Goal: Task Accomplishment & Management: Complete application form

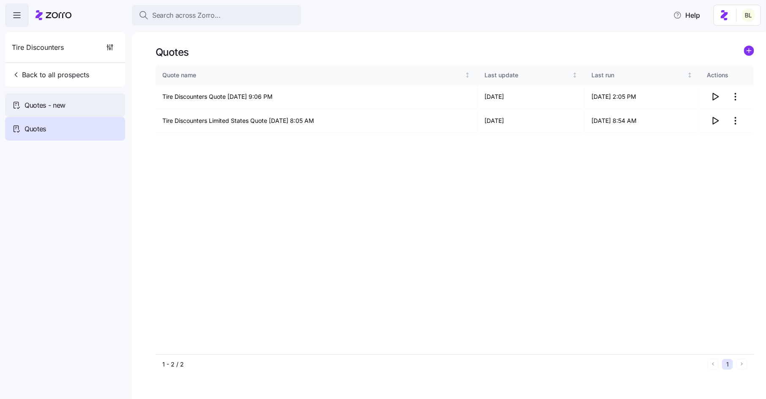
click at [57, 106] on span "Quotes - new" at bounding box center [45, 105] width 41 height 11
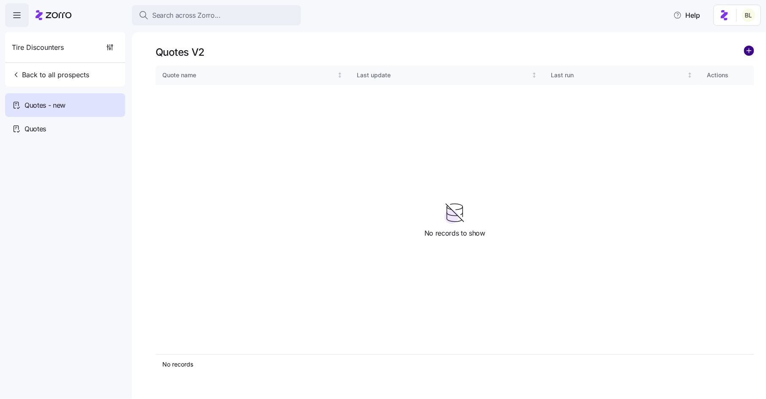
click at [750, 50] on circle "add icon" at bounding box center [748, 50] width 9 height 9
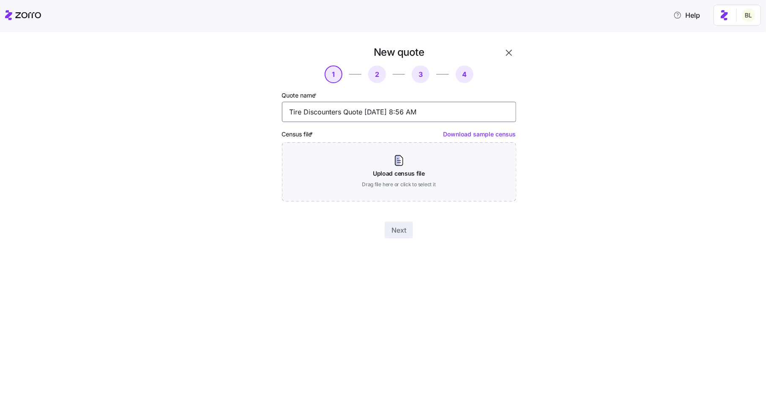
click at [343, 112] on input "Tire Discounters Quote [DATE] 8:56 AM" at bounding box center [399, 112] width 234 height 20
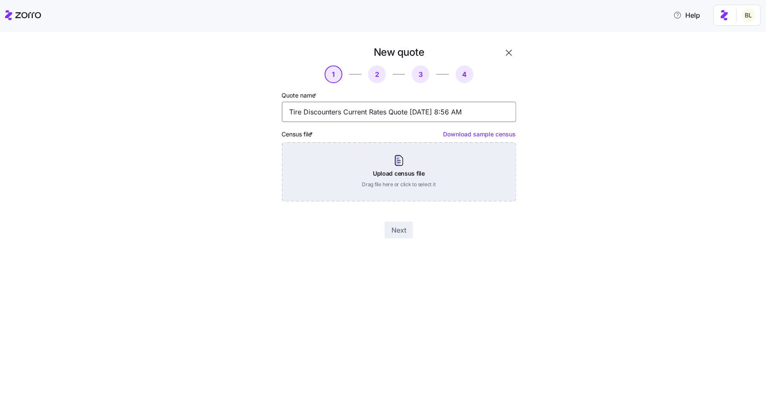
type input "Tire Discounters Current Rates Quote [DATE] 8:56 AM"
click at [390, 165] on div "Upload census file Drag file here or click to select it" at bounding box center [399, 171] width 234 height 59
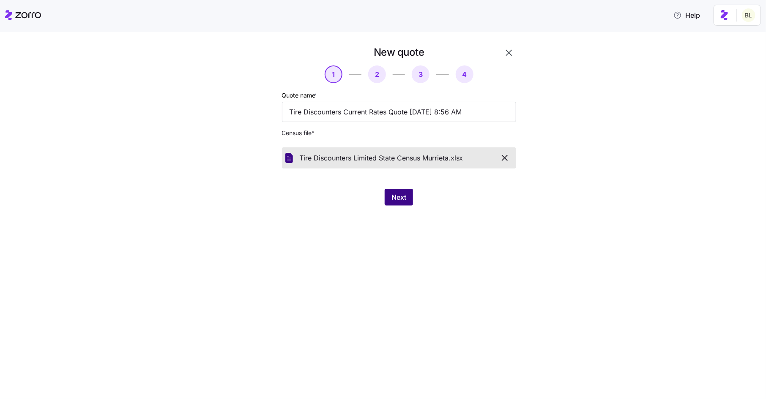
click at [405, 193] on span "Next" at bounding box center [398, 197] width 15 height 10
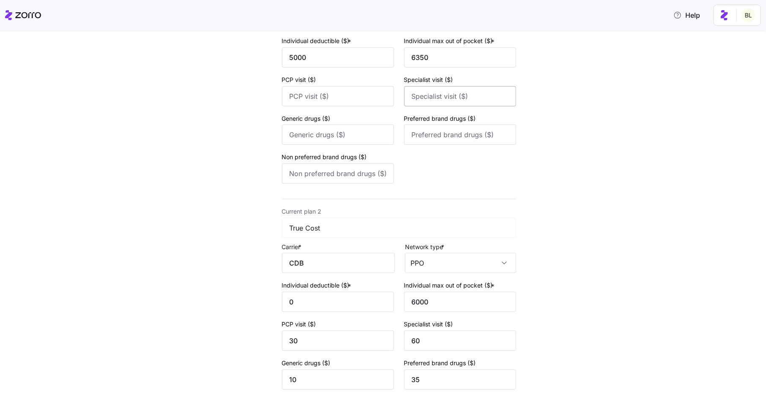
scroll to position [260, 0]
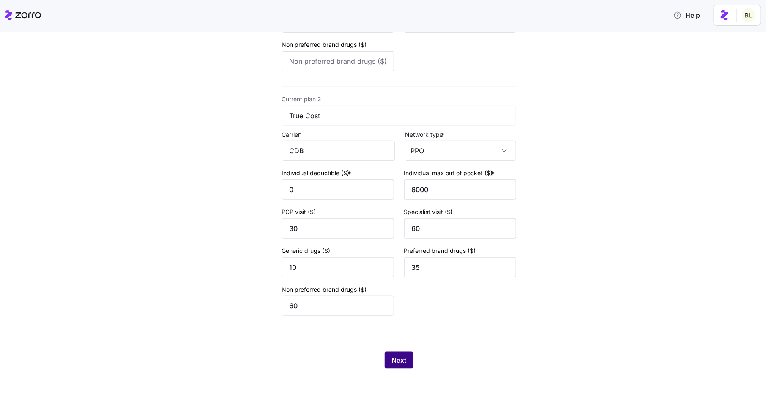
click at [399, 359] on span "Next" at bounding box center [398, 360] width 15 height 10
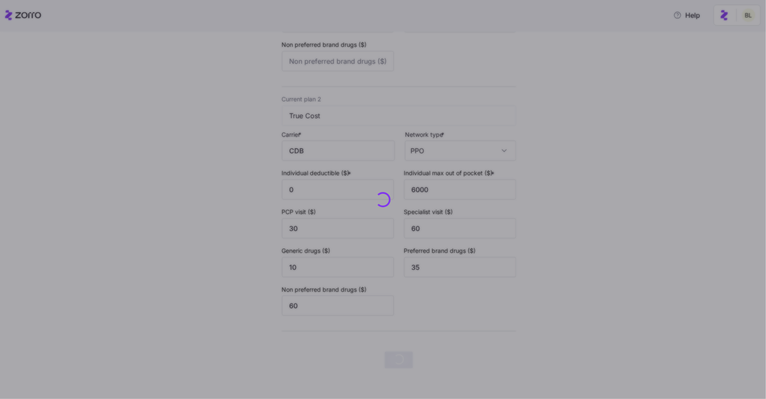
scroll to position [0, 0]
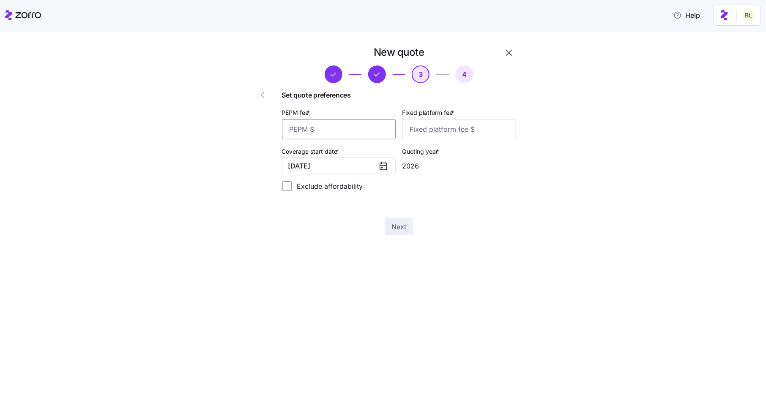
click at [344, 126] on input "PEPM fee *" at bounding box center [339, 129] width 114 height 20
type input "50"
type input "100"
click at [354, 169] on button "[DATE]" at bounding box center [339, 166] width 114 height 17
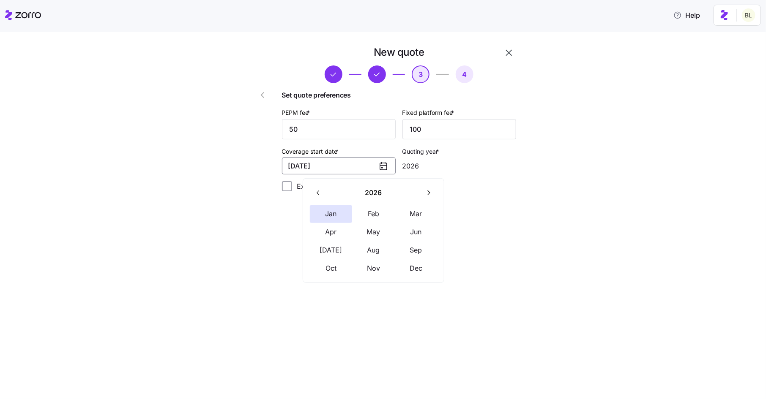
click at [313, 192] on button "button" at bounding box center [319, 193] width 18 height 18
click at [371, 266] on button "Nov" at bounding box center [373, 269] width 42 height 18
click at [371, 164] on button "[DATE]" at bounding box center [339, 166] width 114 height 17
click at [424, 191] on icon "button" at bounding box center [428, 193] width 8 height 8
click at [334, 211] on button "Jan" at bounding box center [331, 214] width 42 height 18
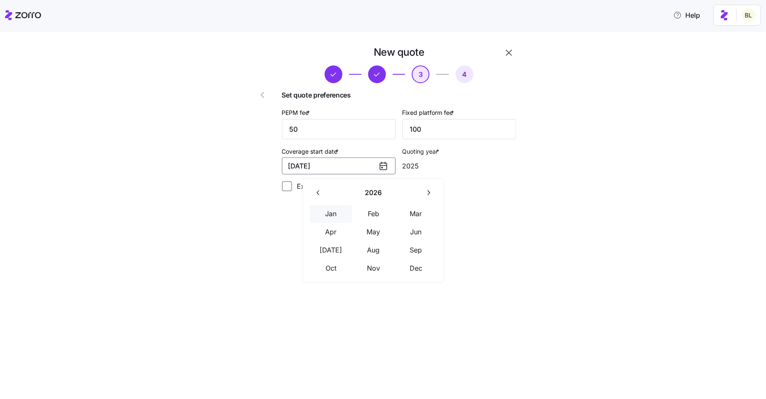
type input "2026"
click at [394, 229] on span "Next" at bounding box center [398, 227] width 15 height 10
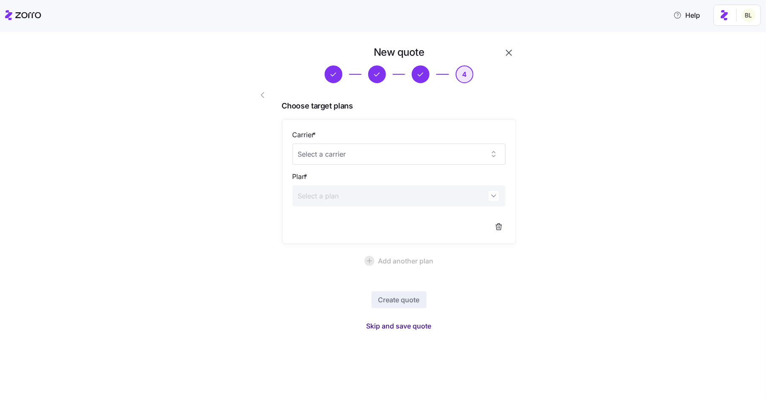
click at [416, 324] on span "Skip and save quote" at bounding box center [398, 326] width 65 height 10
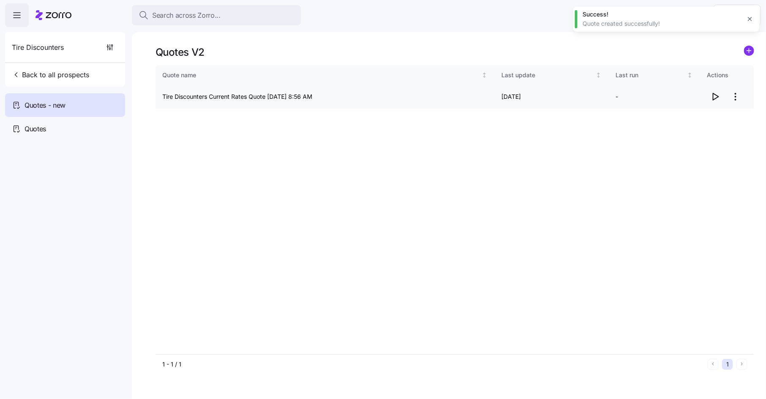
click at [713, 97] on icon "button" at bounding box center [715, 96] width 5 height 7
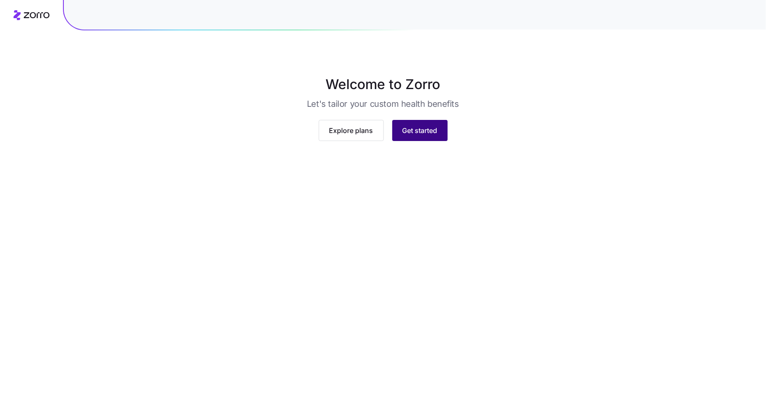
click at [417, 136] on span "Get started" at bounding box center [419, 130] width 35 height 10
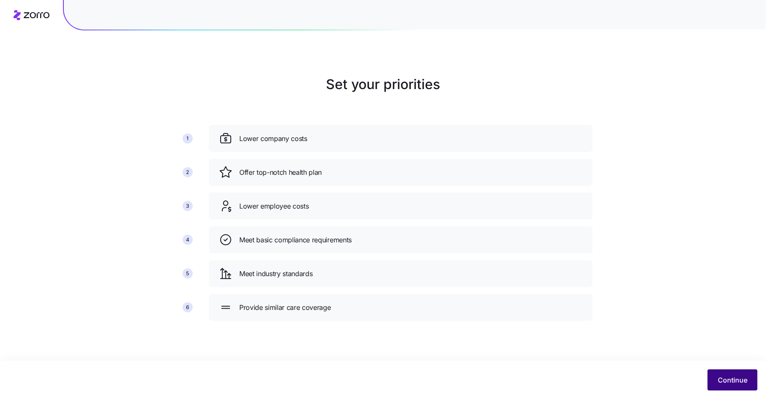
click at [729, 380] on span "Continue" at bounding box center [732, 380] width 30 height 10
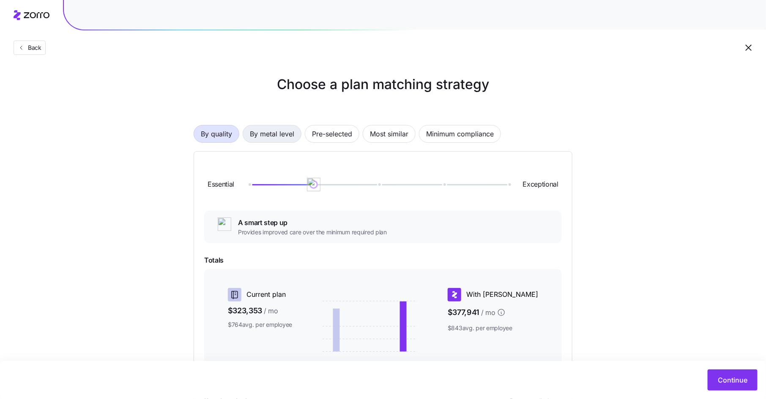
click at [283, 131] on span "By metal level" at bounding box center [272, 133] width 44 height 17
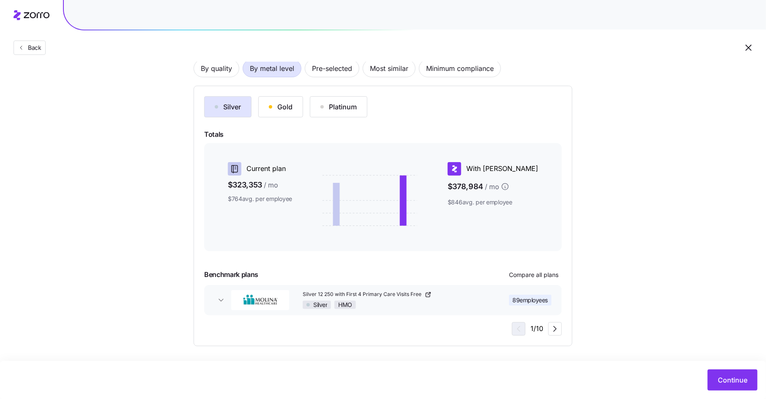
scroll to position [66, 0]
click at [552, 329] on icon "button" at bounding box center [555, 329] width 10 height 10
click at [557, 328] on icon "button" at bounding box center [555, 329] width 10 height 10
click at [518, 330] on icon "button" at bounding box center [517, 328] width 3 height 5
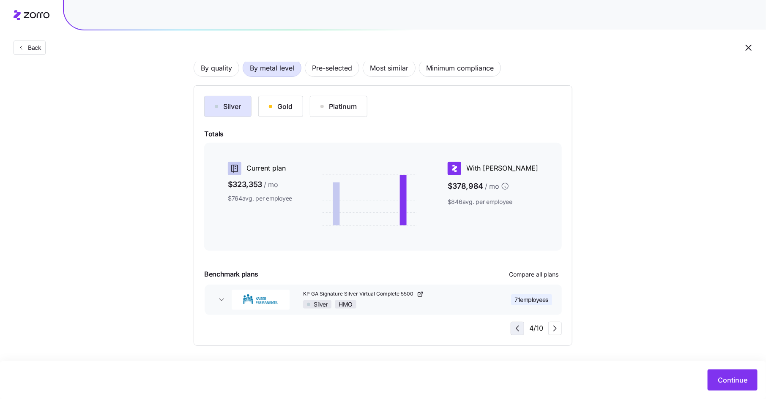
click at [518, 330] on icon "button" at bounding box center [517, 329] width 10 height 10
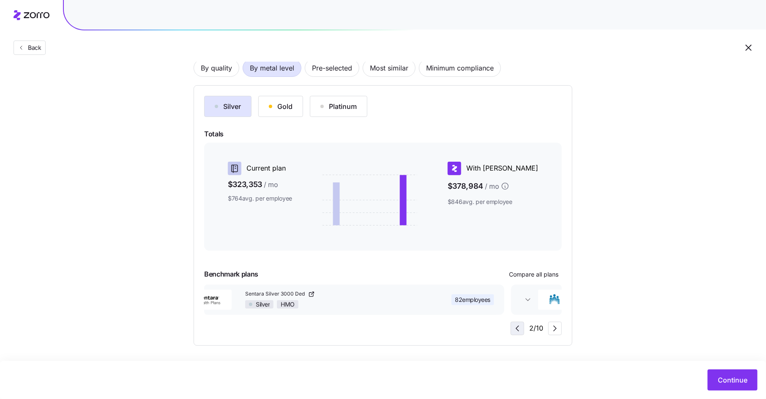
click at [518, 330] on icon "button" at bounding box center [517, 329] width 10 height 10
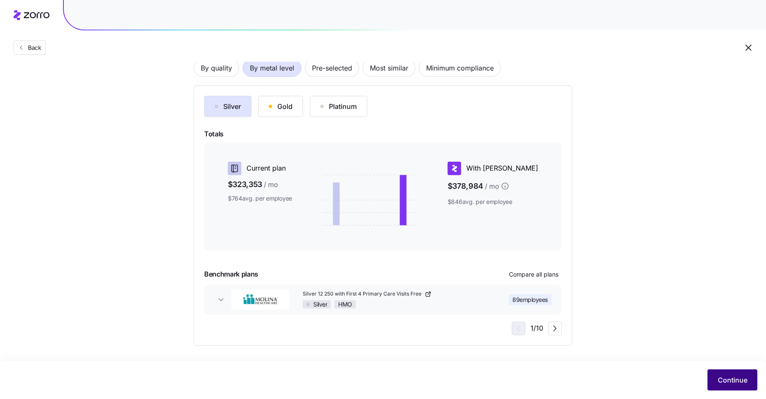
click at [738, 385] on span "Continue" at bounding box center [732, 380] width 30 height 10
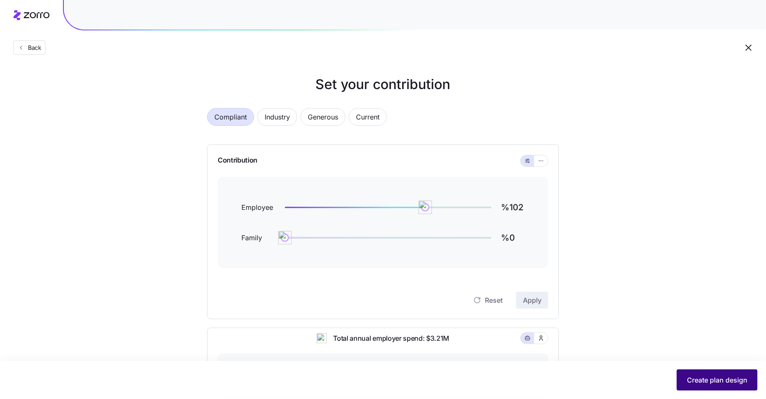
click at [702, 379] on span "Create plan design" at bounding box center [717, 380] width 60 height 10
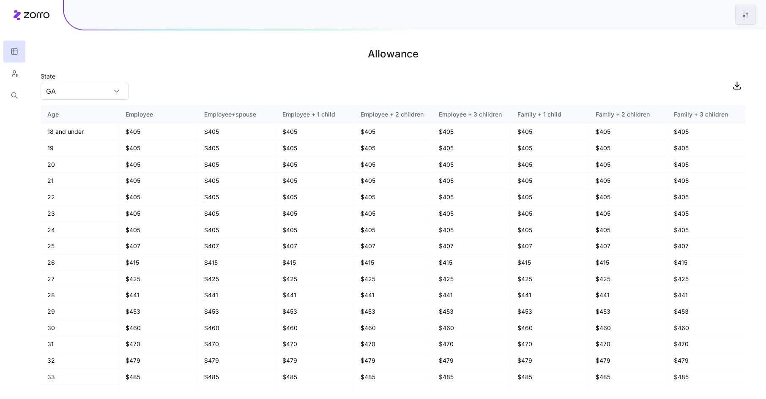
click at [746, 12] on html "Allowance State GA Age Employee Employee+spouse Employee + 1 child Employee + 2…" at bounding box center [383, 199] width 766 height 399
click at [720, 41] on div "Edit plan design" at bounding box center [711, 38] width 84 height 14
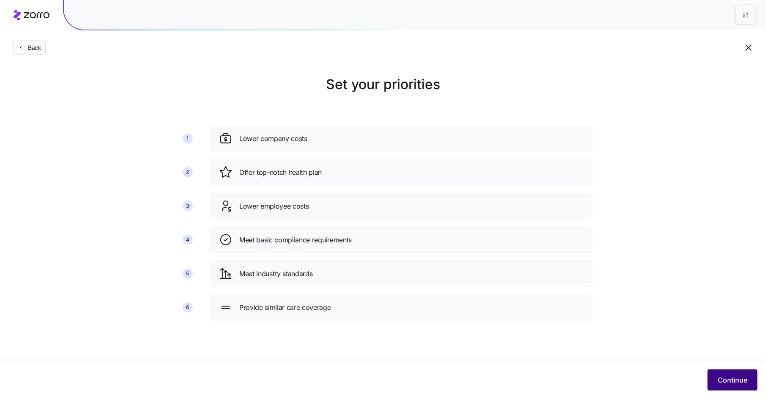
click at [721, 374] on button "Continue" at bounding box center [732, 380] width 50 height 21
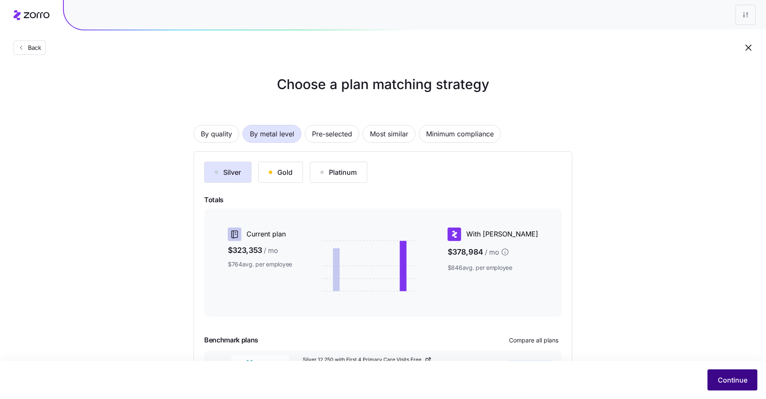
click at [727, 379] on span "Continue" at bounding box center [732, 380] width 30 height 10
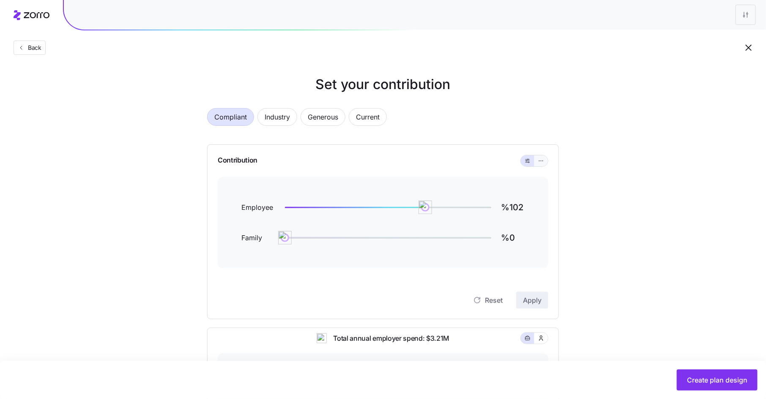
click at [539, 158] on button "button" at bounding box center [540, 161] width 7 height 7
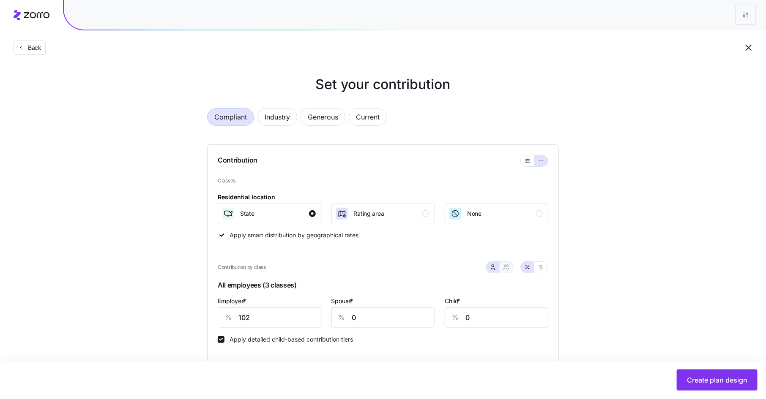
click at [507, 267] on icon "button" at bounding box center [506, 267] width 7 height 7
type input "51"
type input "57"
drag, startPoint x: 259, startPoint y: 313, endPoint x: 188, endPoint y: 316, distance: 70.2
click at [188, 316] on div "Set your contribution Compliant Industry Generous Current Contribution Classes …" at bounding box center [382, 362] width 419 height 577
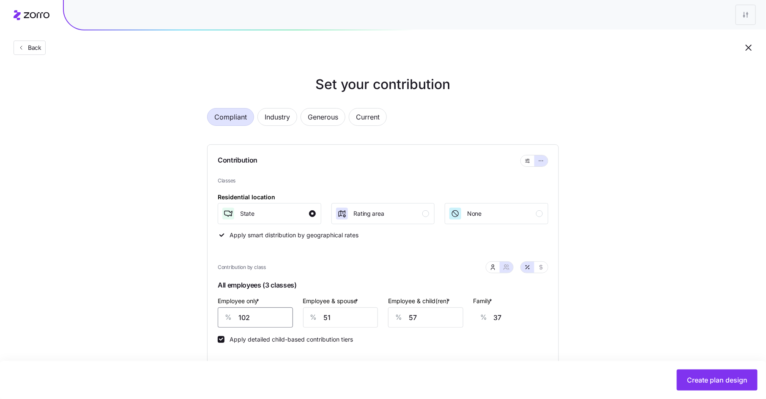
type input "7"
type input "71"
type input "72"
type input "47"
type input "72"
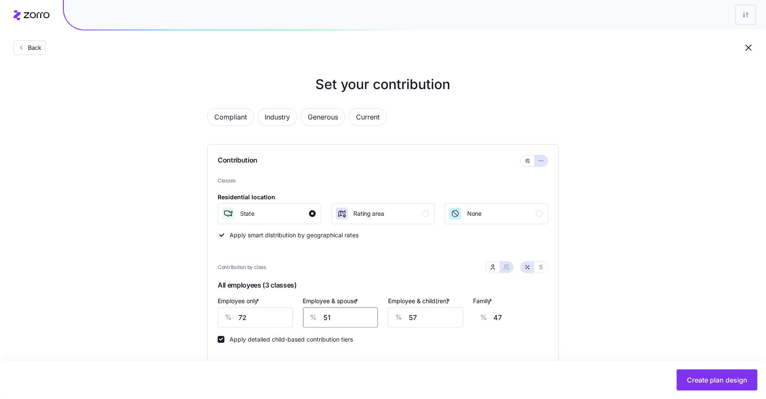
type input "5"
type input "14"
type input "50"
type input "47"
type input "50"
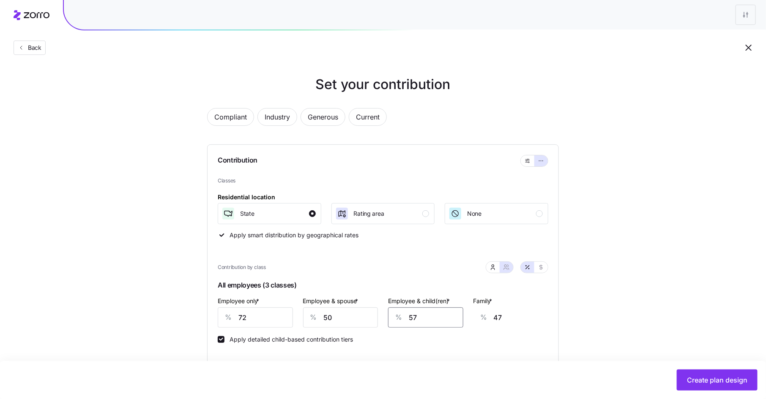
type input "5"
type input "13"
type input "50"
type input "42"
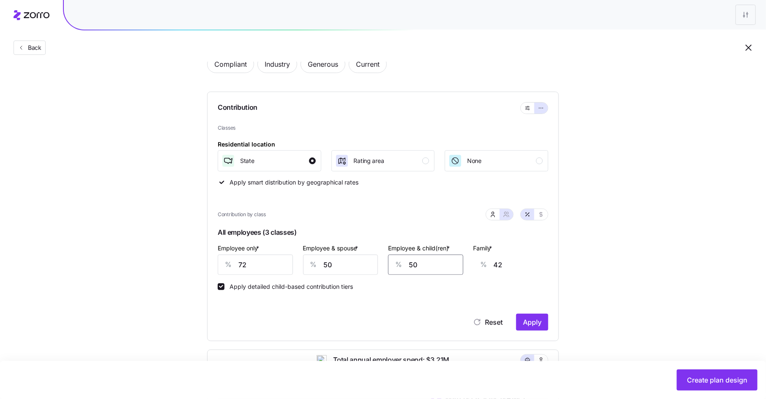
scroll to position [54, 0]
type input "50"
click at [531, 323] on span "Apply" at bounding box center [532, 321] width 19 height 10
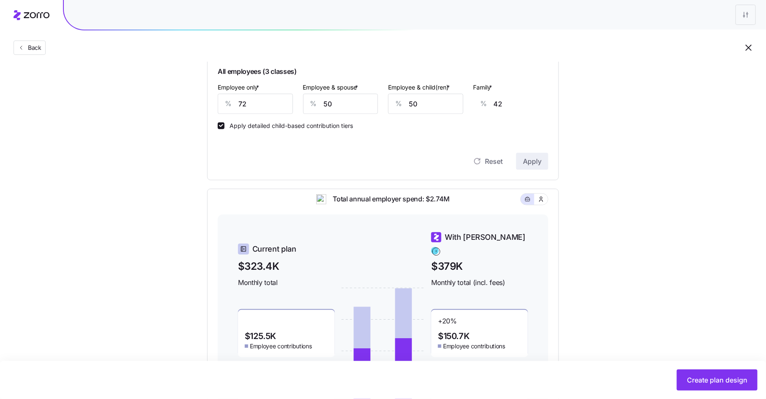
scroll to position [207, 0]
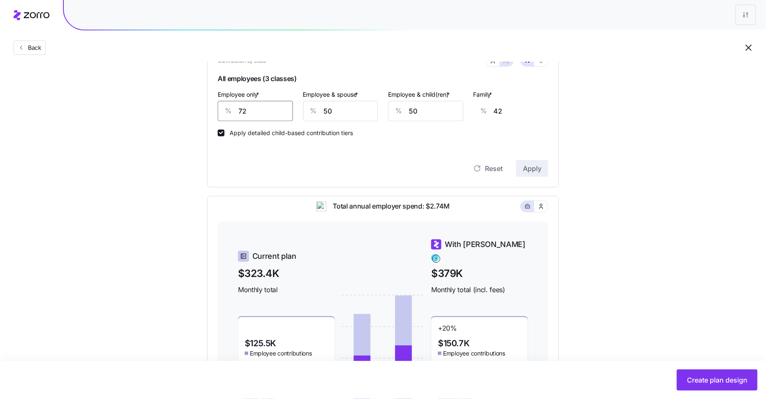
drag, startPoint x: 253, startPoint y: 115, endPoint x: 220, endPoint y: 113, distance: 33.0
click at [220, 113] on div "% 72" at bounding box center [255, 111] width 75 height 20
type input "5"
type input "66"
type input "50"
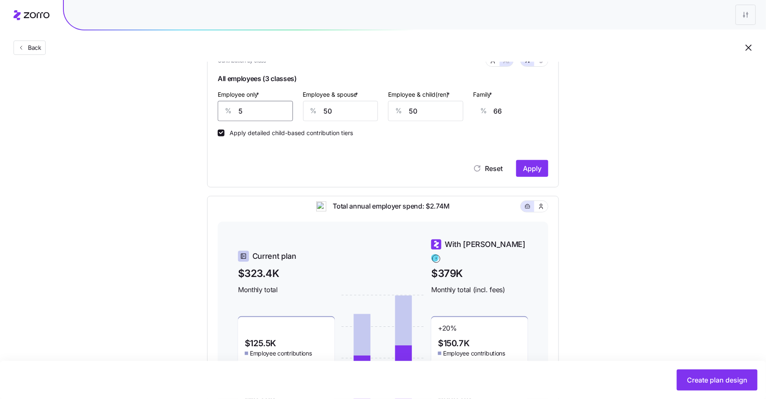
type input "50"
type input "5"
type input "18"
type input "50"
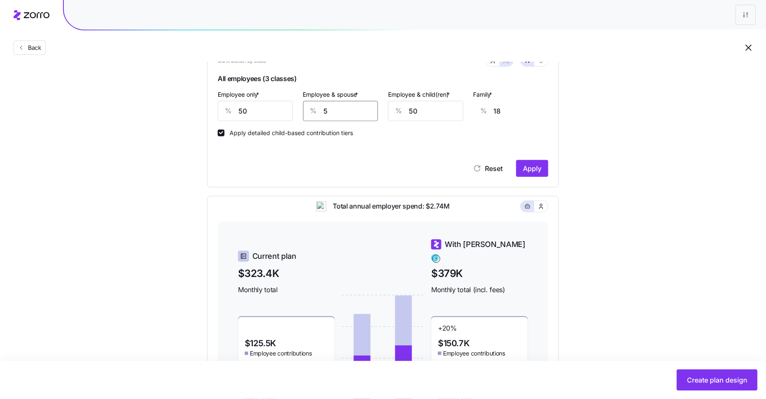
type input "50"
type input "3"
type input "16"
type input "35"
type input "39"
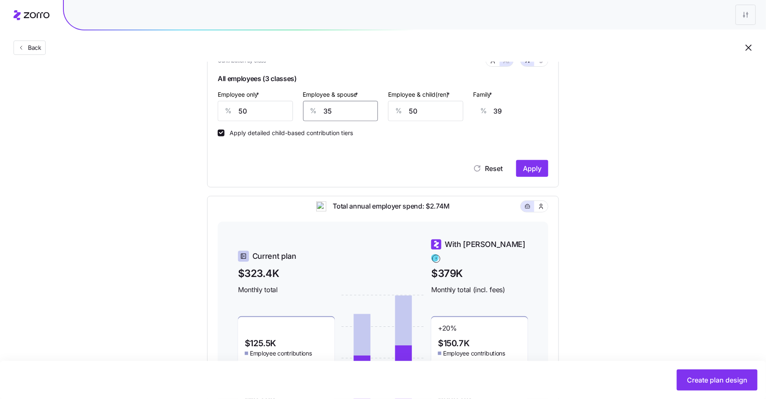
type input "35"
type input "3"
type input "9"
type input "35"
type input "30"
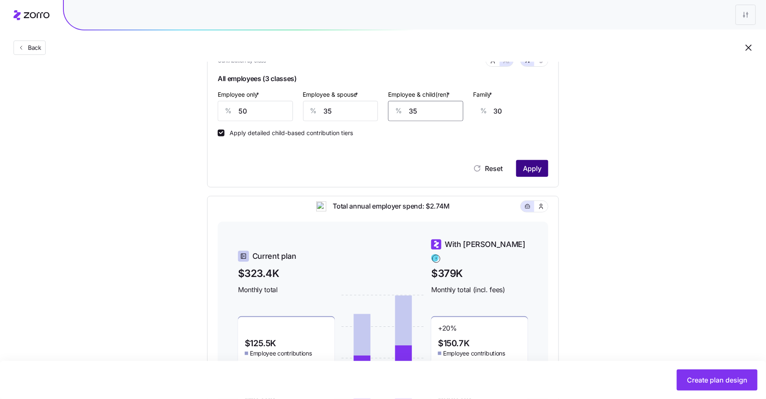
type input "35"
click at [536, 172] on span "Apply" at bounding box center [532, 168] width 19 height 10
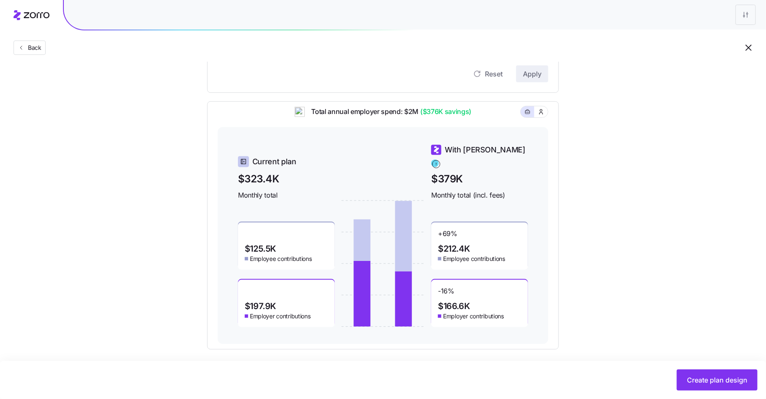
scroll to position [305, 0]
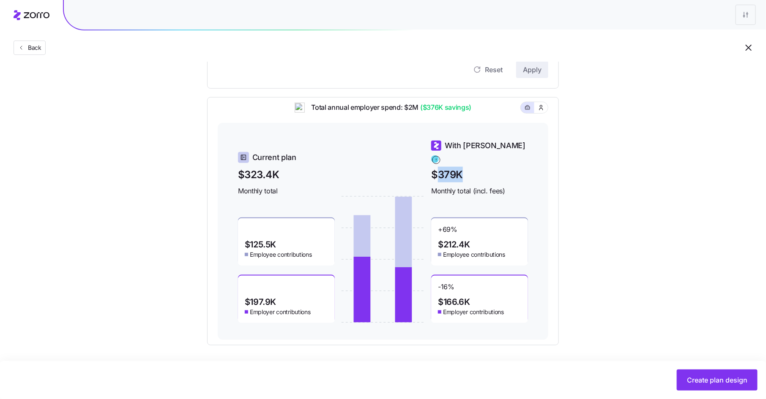
drag, startPoint x: 435, startPoint y: 168, endPoint x: 460, endPoint y: 168, distance: 24.5
click at [460, 168] on span "$379K" at bounding box center [479, 175] width 97 height 16
drag, startPoint x: 245, startPoint y: 169, endPoint x: 272, endPoint y: 172, distance: 26.8
click at [272, 172] on span "$323.4K" at bounding box center [286, 175] width 97 height 16
click at [281, 171] on span "$323.4K" at bounding box center [286, 175] width 97 height 16
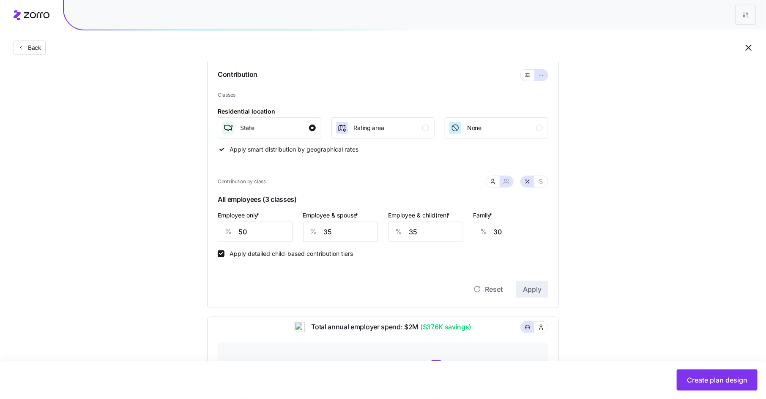
scroll to position [69, 0]
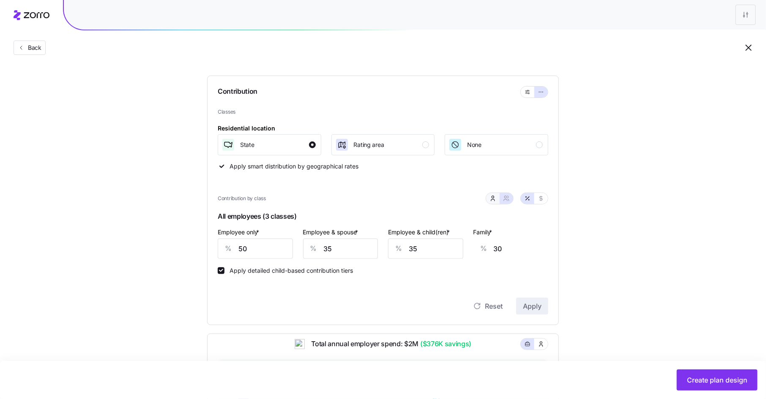
click at [493, 197] on icon "button" at bounding box center [492, 198] width 7 height 7
type input "20"
type input "16"
drag, startPoint x: 249, startPoint y: 251, endPoint x: 221, endPoint y: 248, distance: 28.0
click at [221, 248] on div "% 50" at bounding box center [270, 249] width 104 height 20
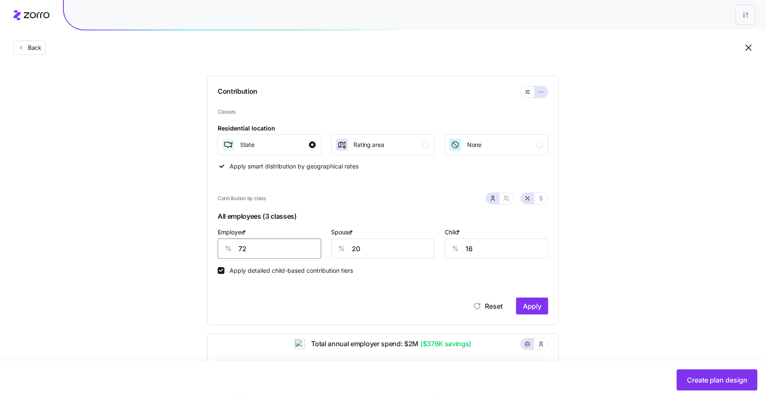
type input "72"
type input "50"
click at [533, 305] on span "Apply" at bounding box center [532, 306] width 19 height 10
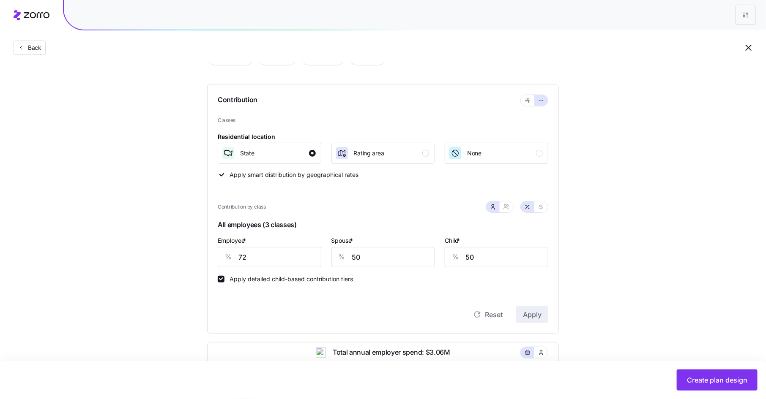
scroll to position [46, 0]
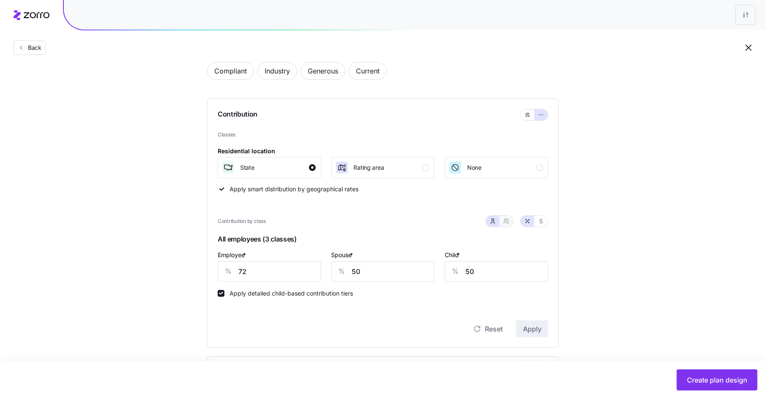
click at [506, 216] on button "button" at bounding box center [506, 221] width 14 height 11
type input "61"
type input "62"
drag, startPoint x: 331, startPoint y: 271, endPoint x: 316, endPoint y: 271, distance: 14.4
click at [316, 271] on div "% 61" at bounding box center [340, 272] width 75 height 20
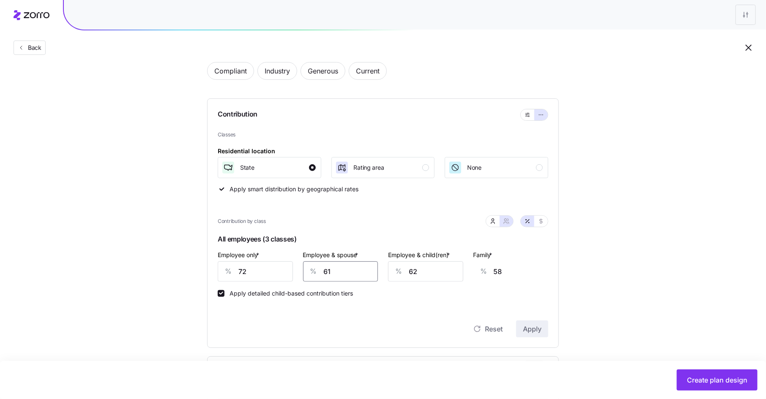
type input "5"
type input "18"
type input "50"
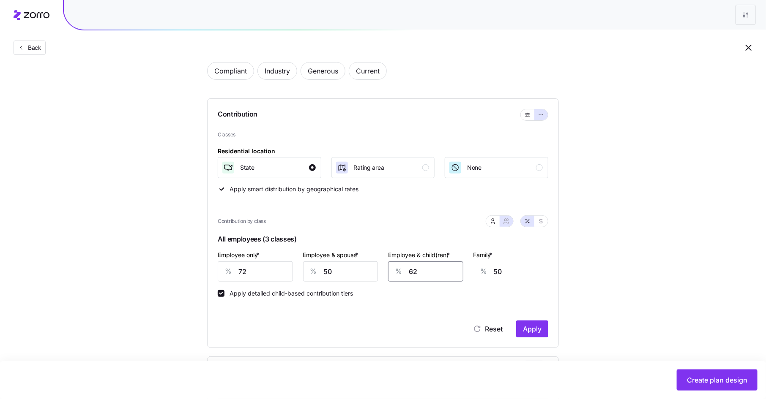
type input "5"
type input "13"
type input "50"
type input "42"
type input "50"
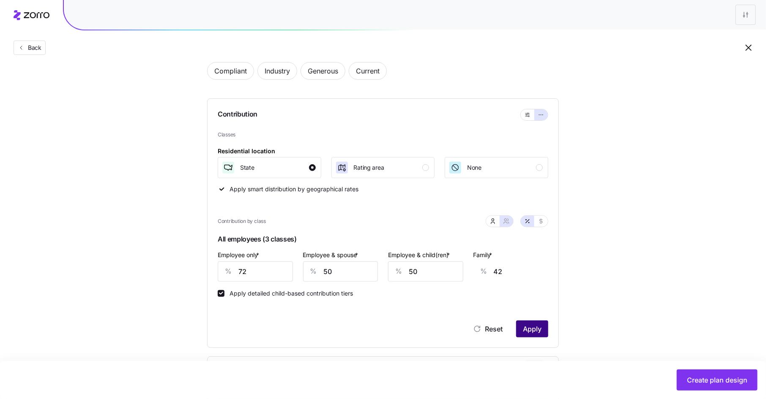
click at [539, 332] on span "Apply" at bounding box center [532, 329] width 19 height 10
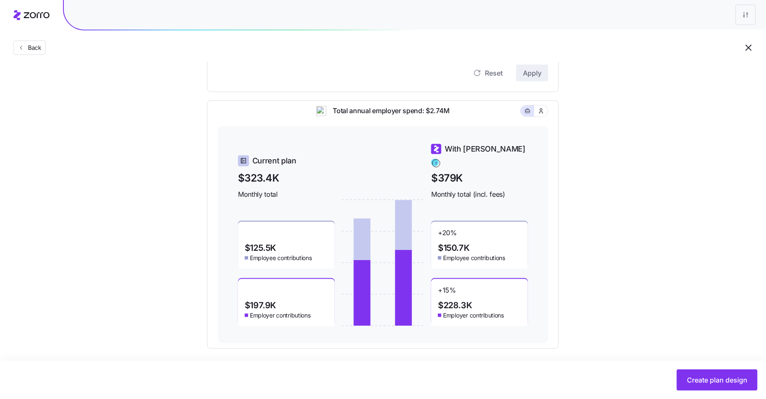
scroll to position [305, 0]
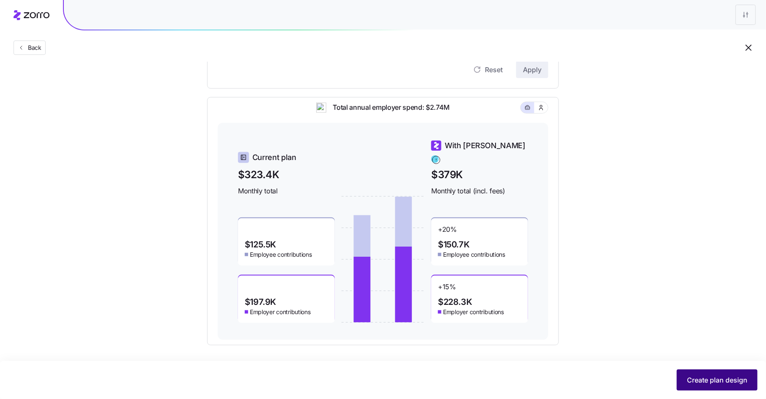
click at [700, 378] on span "Create plan design" at bounding box center [717, 380] width 60 height 10
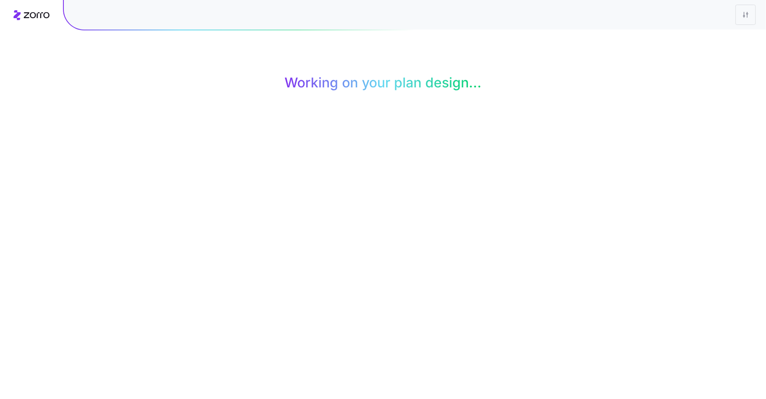
scroll to position [0, 0]
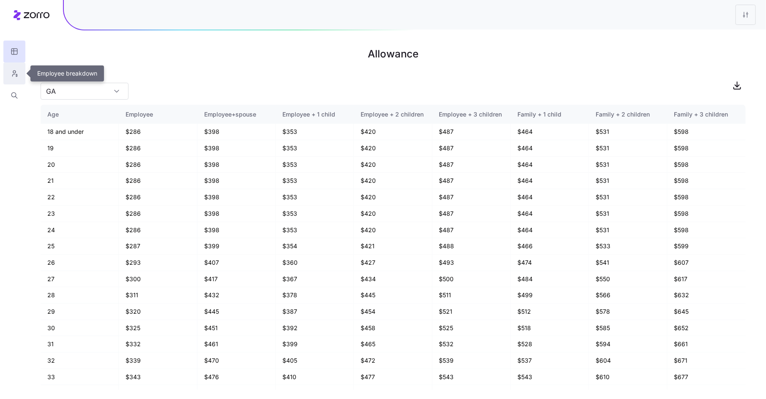
click at [15, 71] on icon "button" at bounding box center [15, 73] width 8 height 8
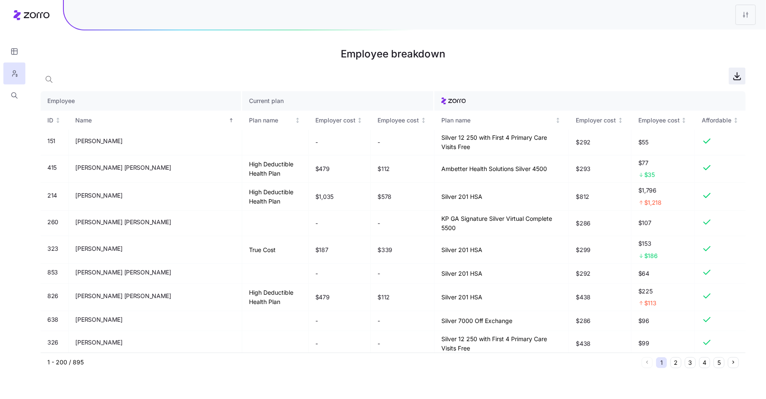
click at [736, 77] on icon "button" at bounding box center [737, 76] width 10 height 10
